Goal: Navigation & Orientation: Find specific page/section

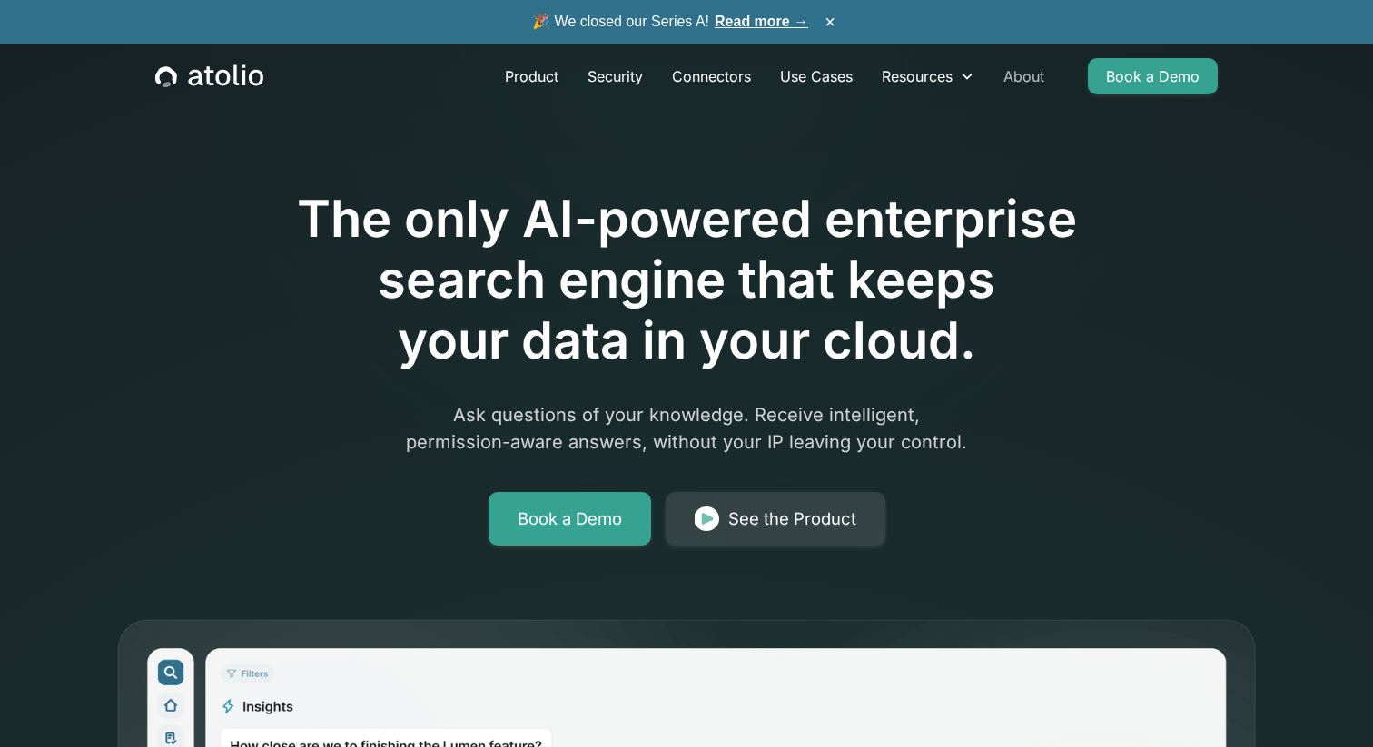
click at [1023, 73] on link "About" at bounding box center [1024, 76] width 70 height 36
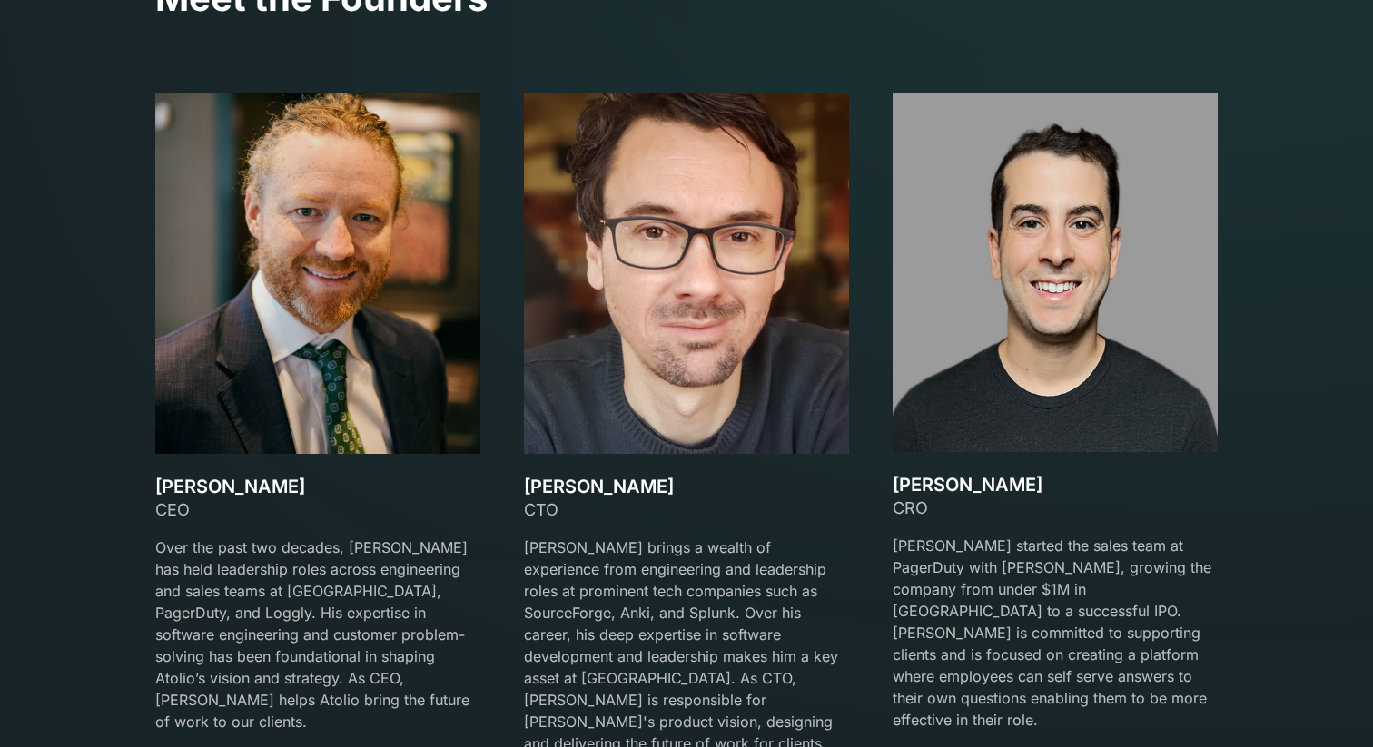
scroll to position [2673, 0]
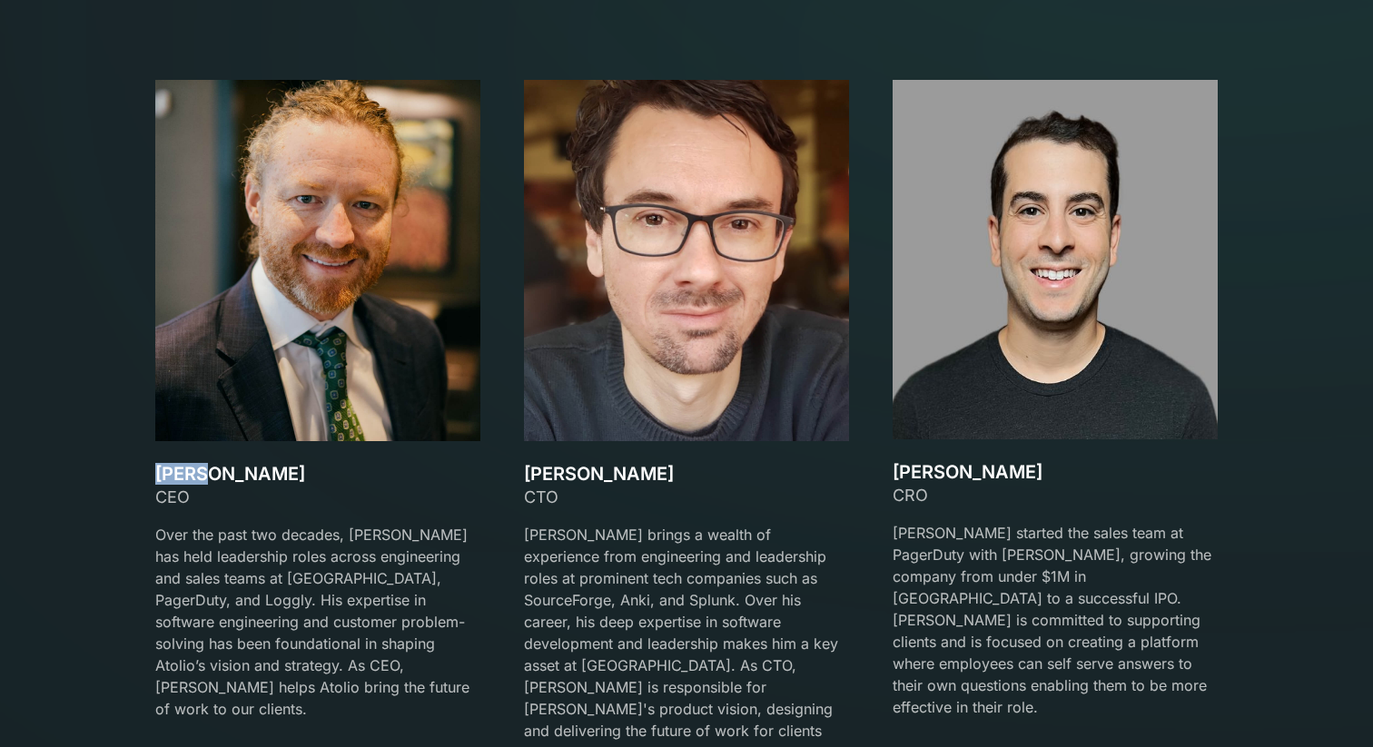
copy h3 "[PERSON_NAME]"
drag, startPoint x: 156, startPoint y: 475, endPoint x: 203, endPoint y: 469, distance: 47.6
click at [203, 469] on h3 "[PERSON_NAME]" at bounding box center [317, 474] width 325 height 22
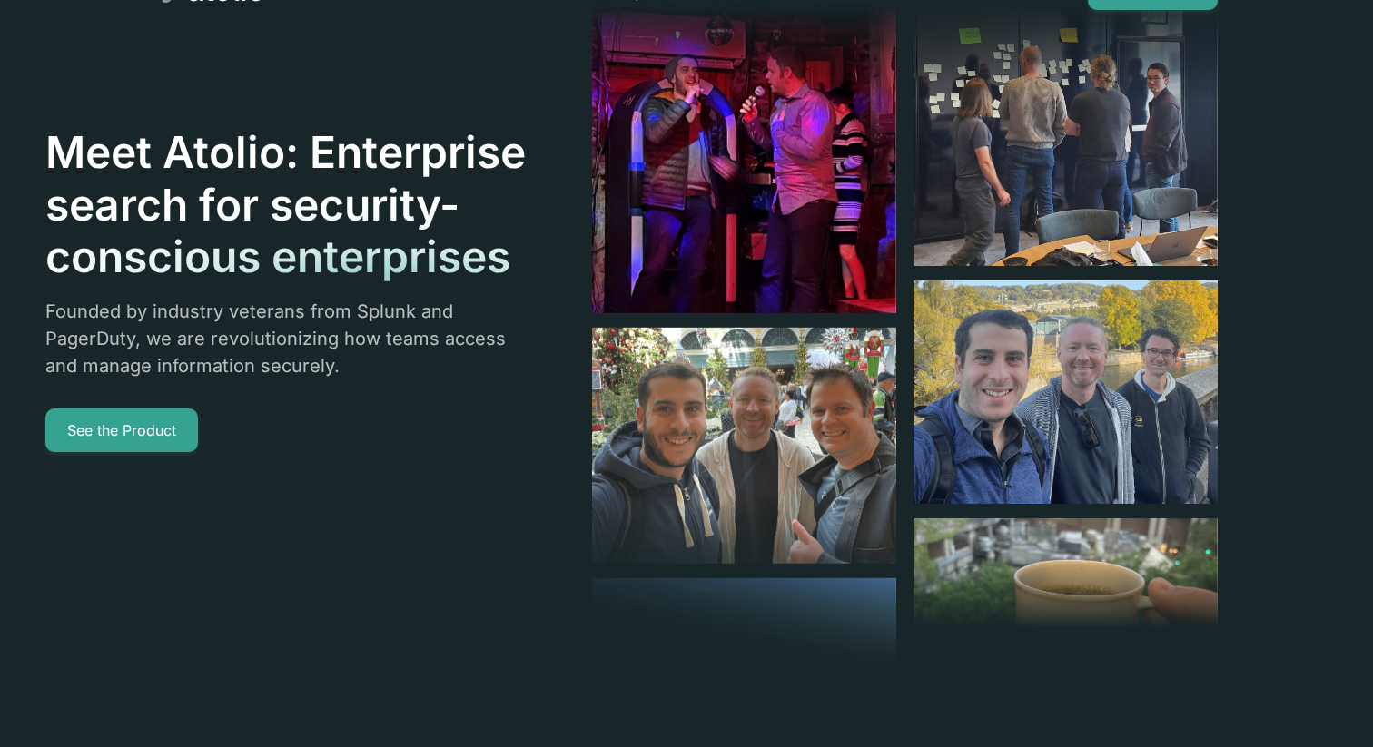
scroll to position [0, 0]
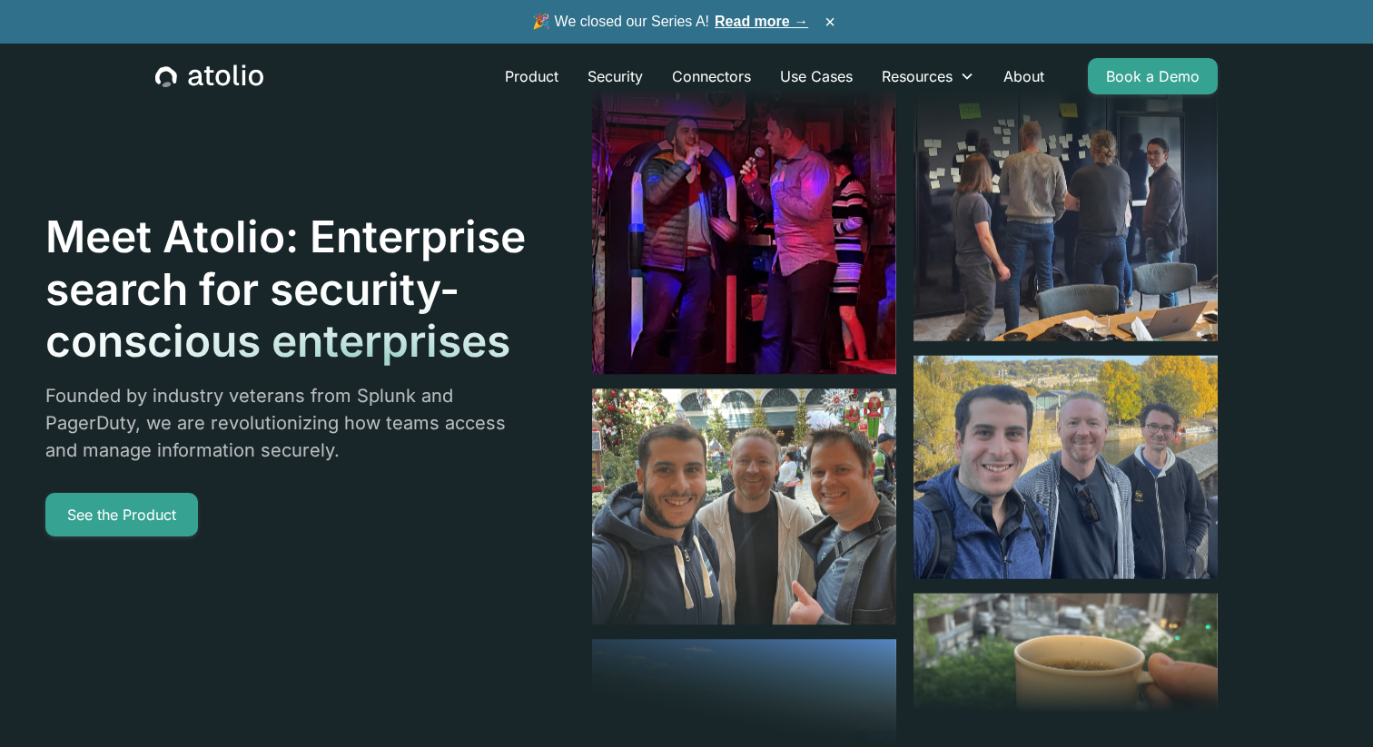
click at [182, 89] on div "Product Security Connectors Use Cases Resources Blog Podcast Case Studies Docum…" at bounding box center [686, 76] width 1106 height 65
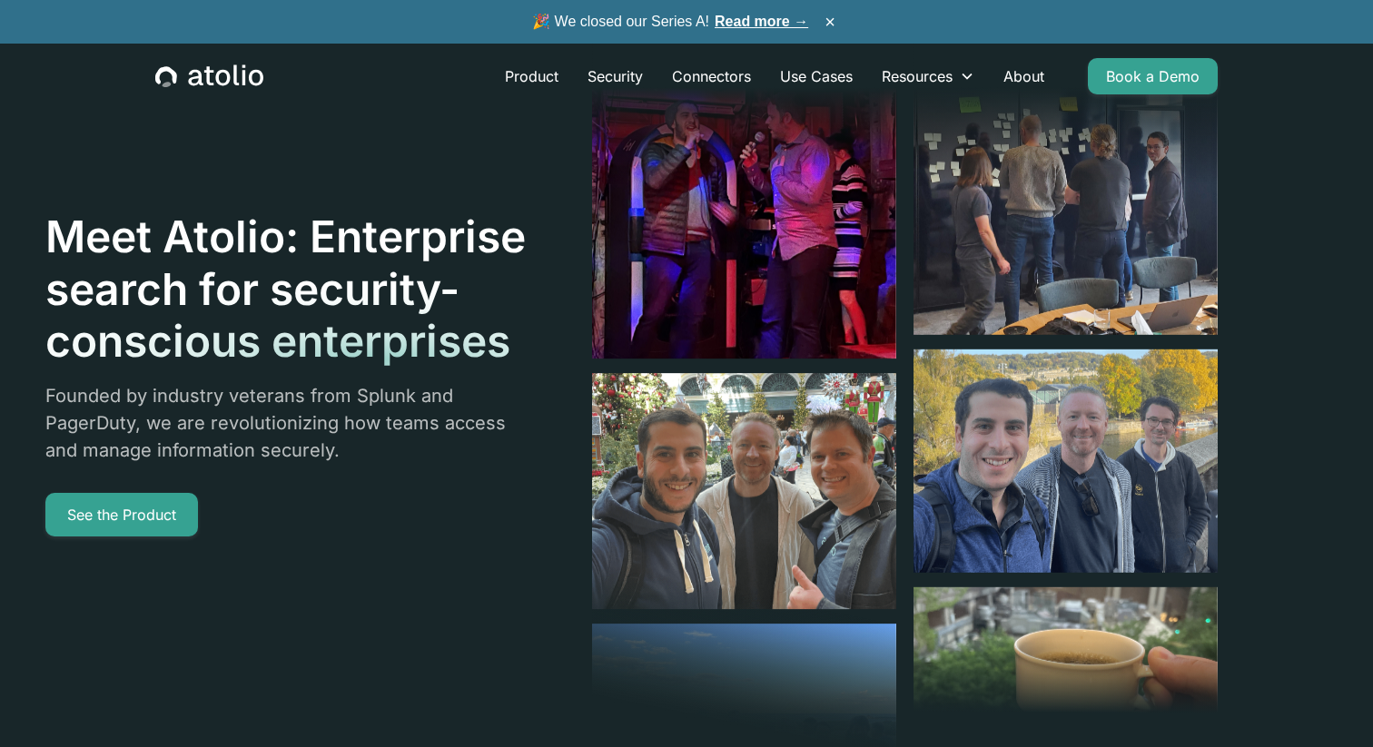
click at [183, 82] on icon "home" at bounding box center [209, 76] width 108 height 24
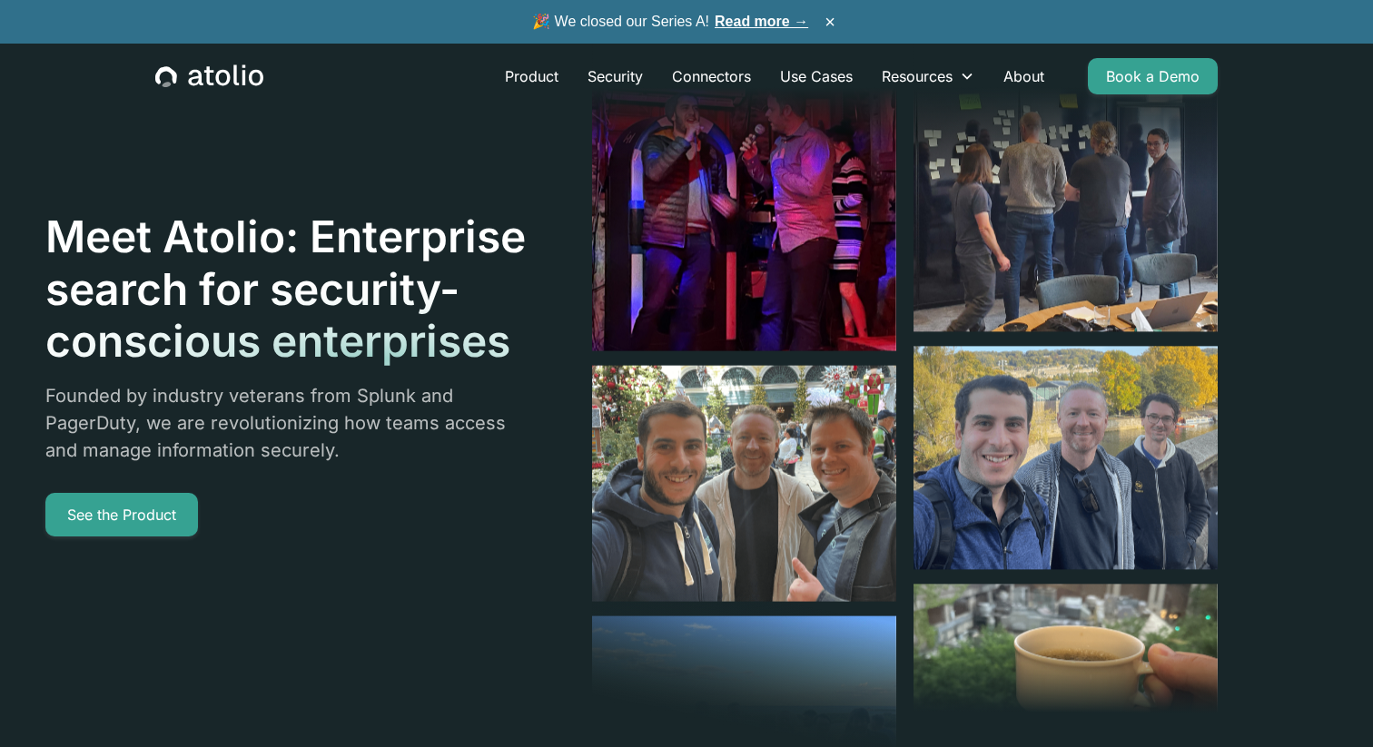
click at [183, 82] on icon "home" at bounding box center [209, 76] width 108 height 24
